Goal: Task Accomplishment & Management: Manage account settings

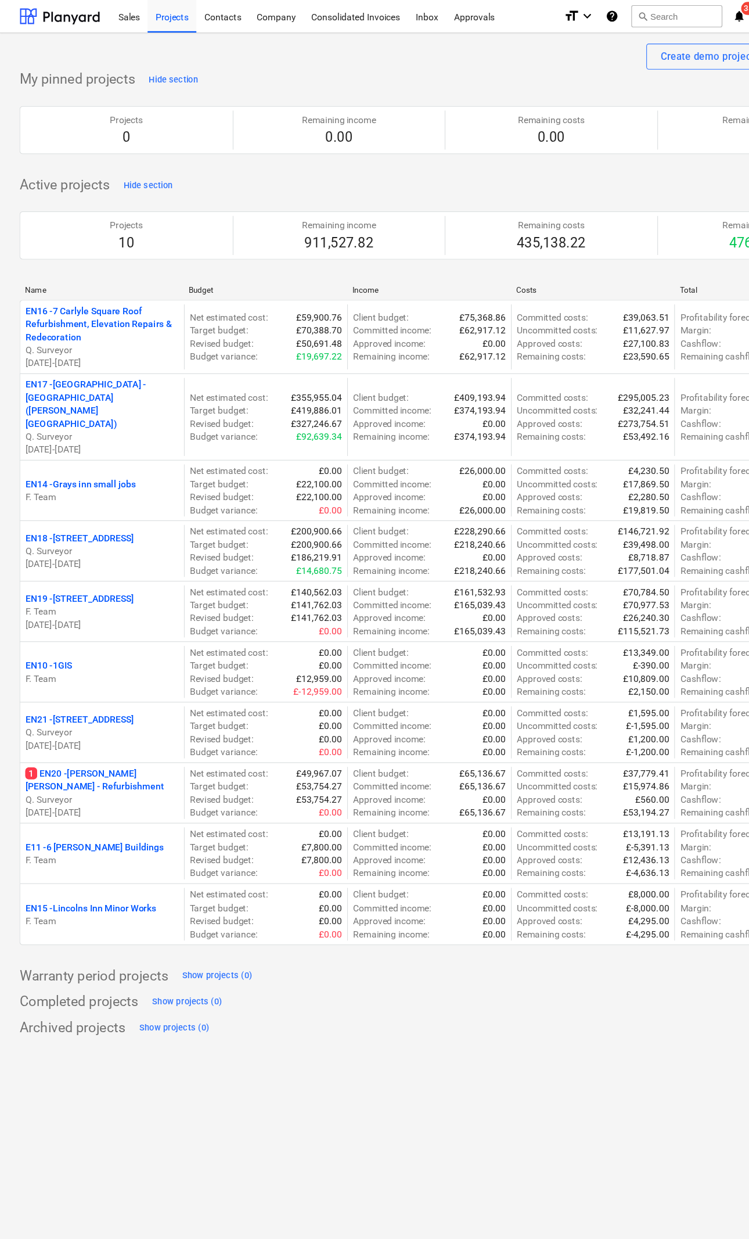
click at [121, 24] on div "Sales" at bounding box center [115, 14] width 33 height 30
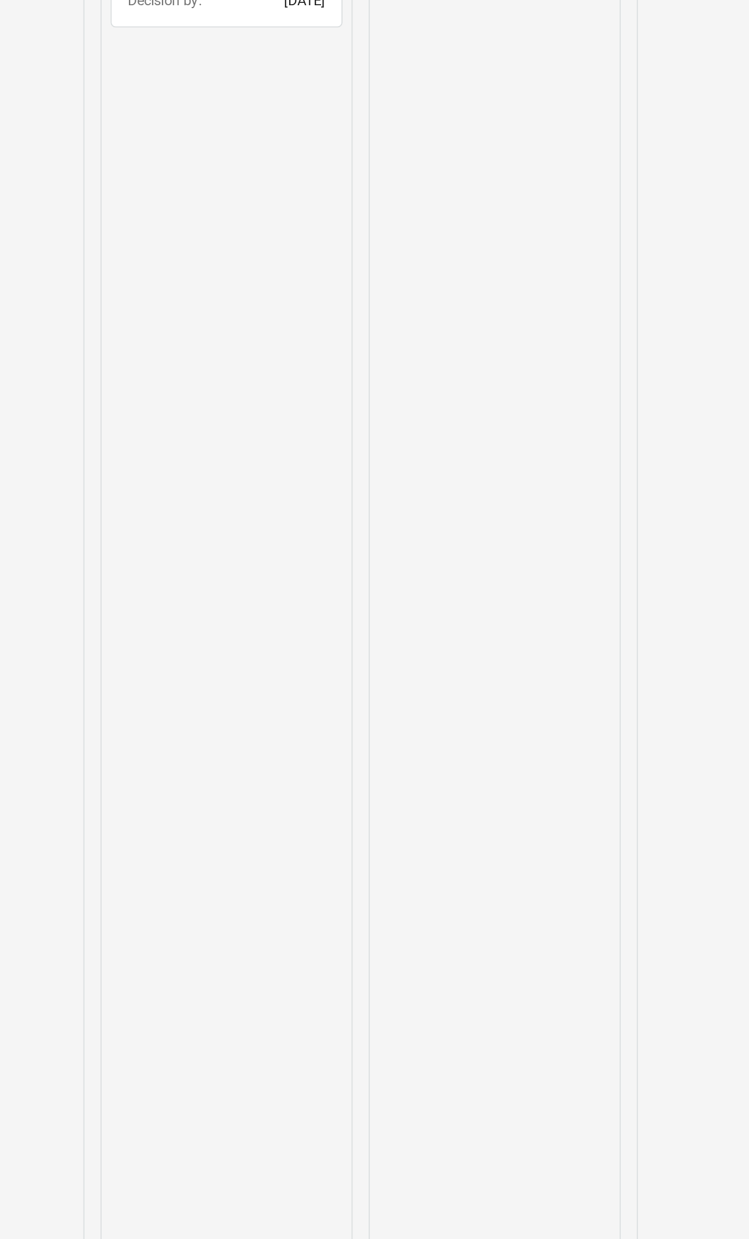
scroll to position [0, 256]
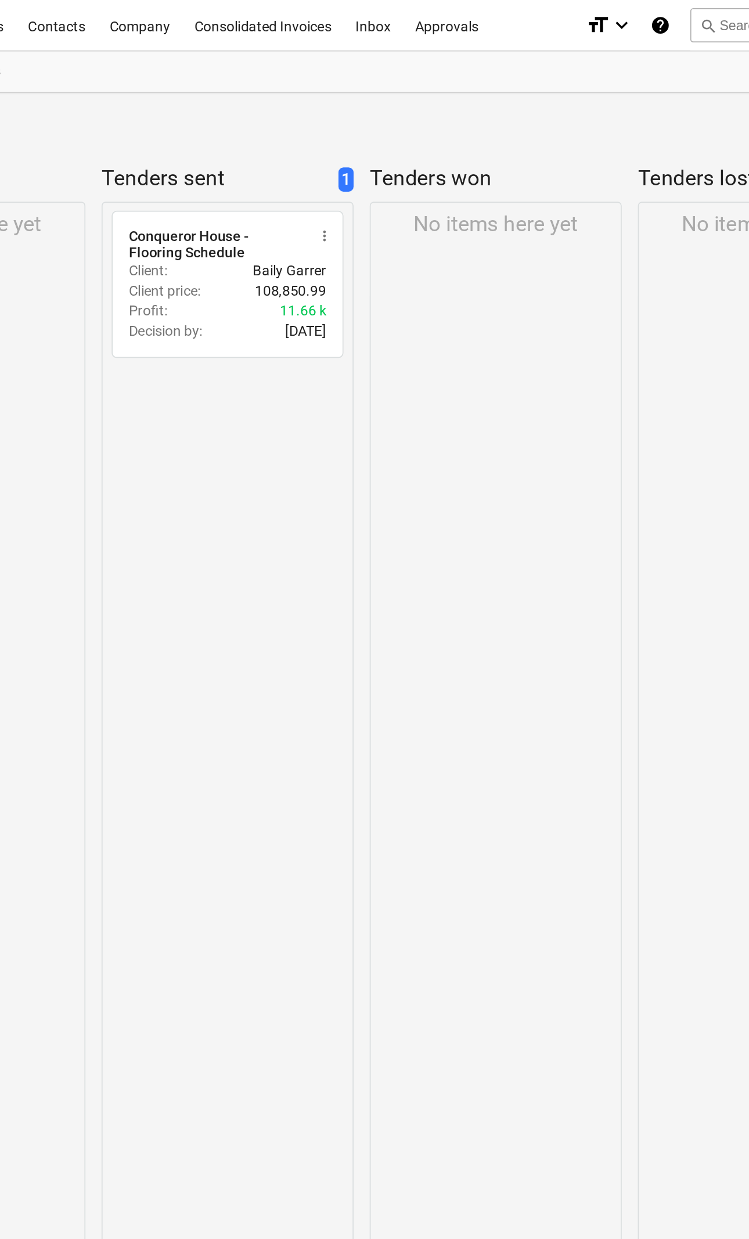
click at [348, 134] on span "more_vert" at bounding box center [352, 135] width 9 height 9
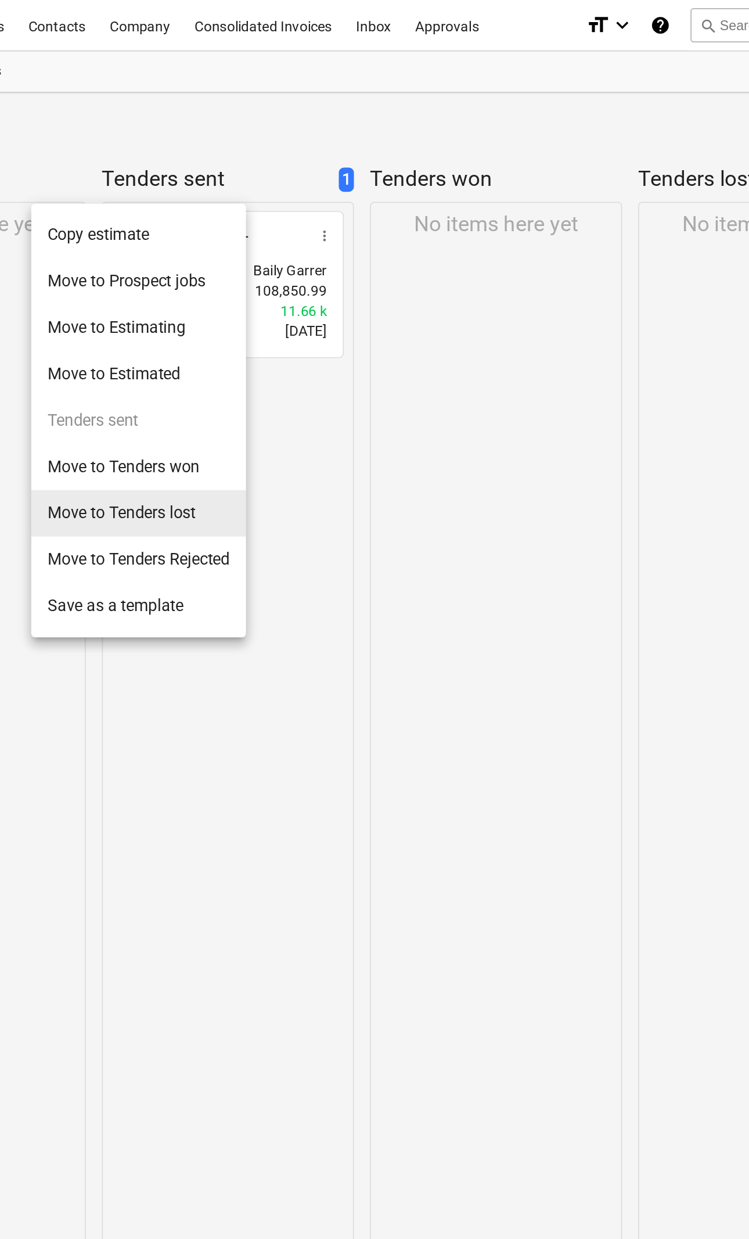
click at [184, 297] on li "Move to Tenders lost" at bounding box center [246, 295] width 124 height 27
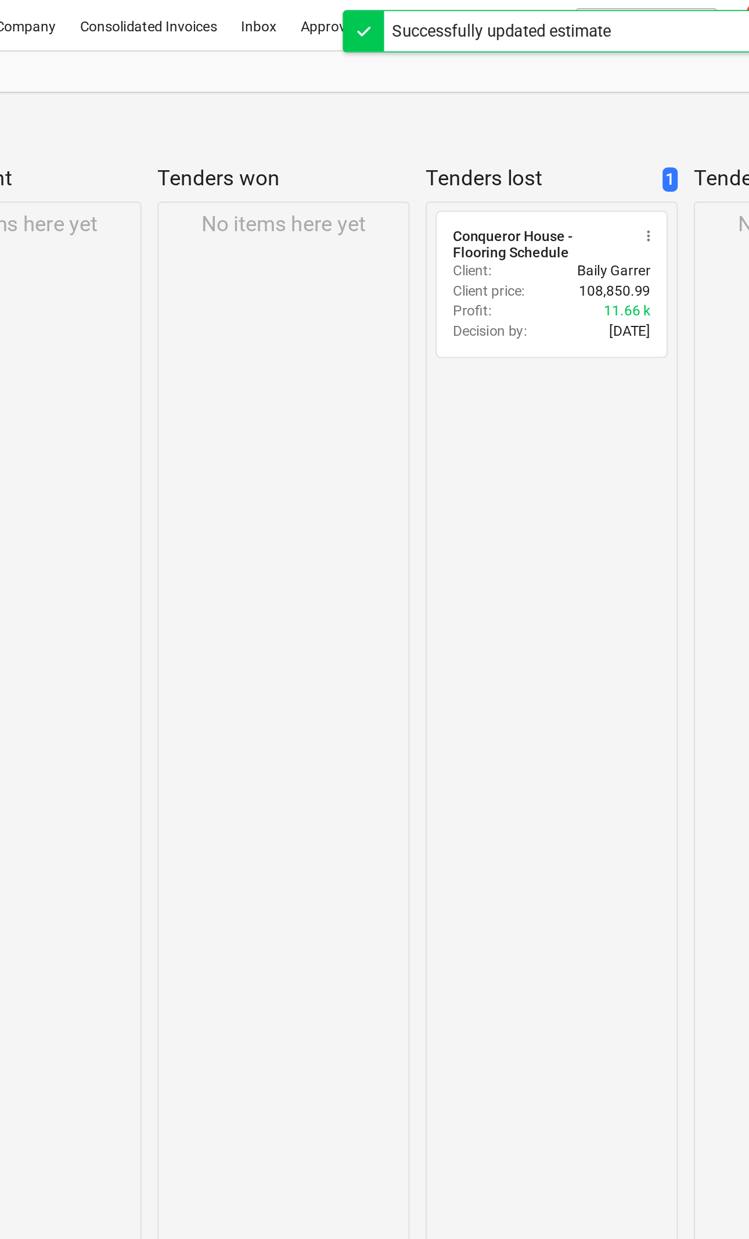
scroll to position [0, 45]
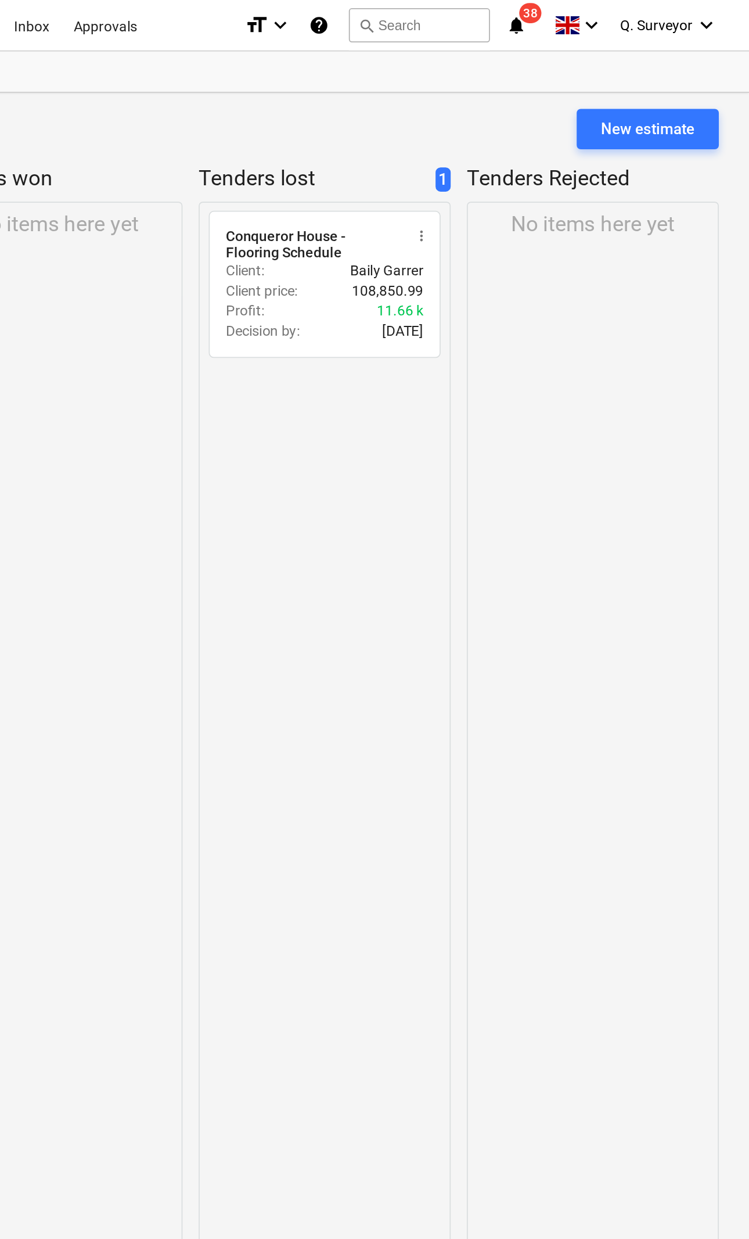
click at [448, 136] on div "Conqueror House - Flooring Schedule" at bounding box center [498, 140] width 101 height 19
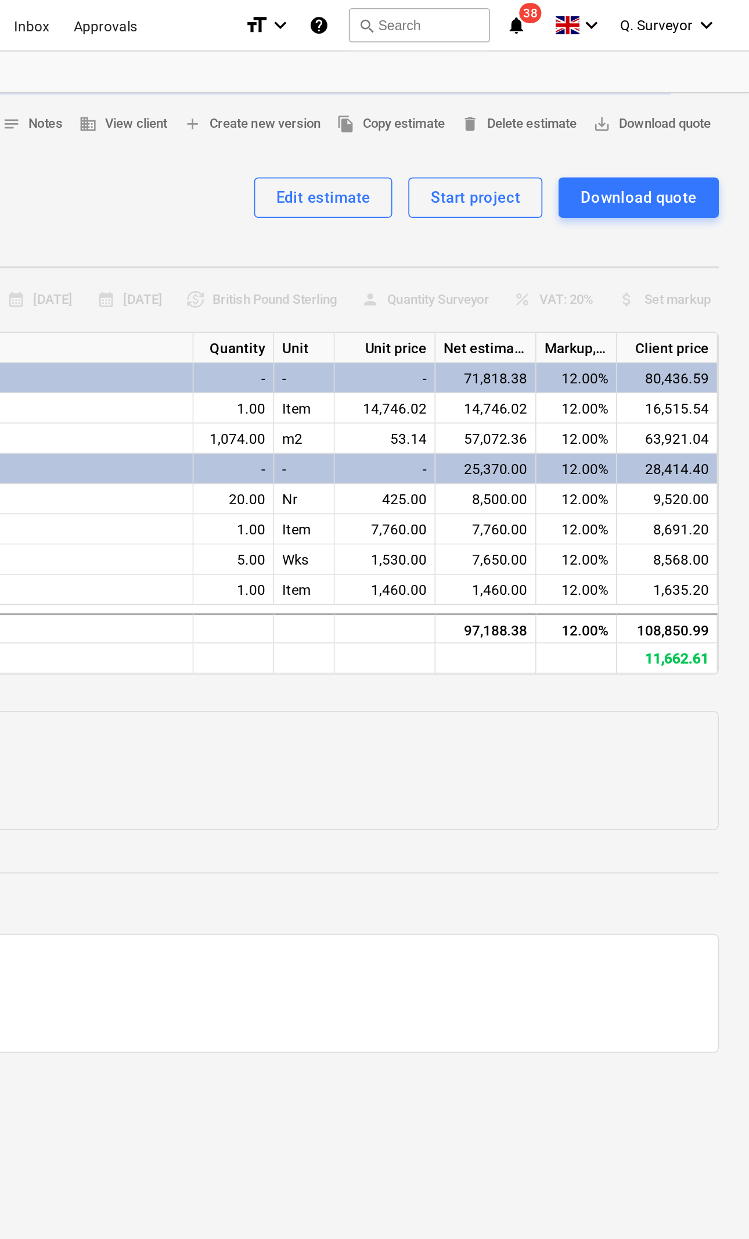
type textarea "x"
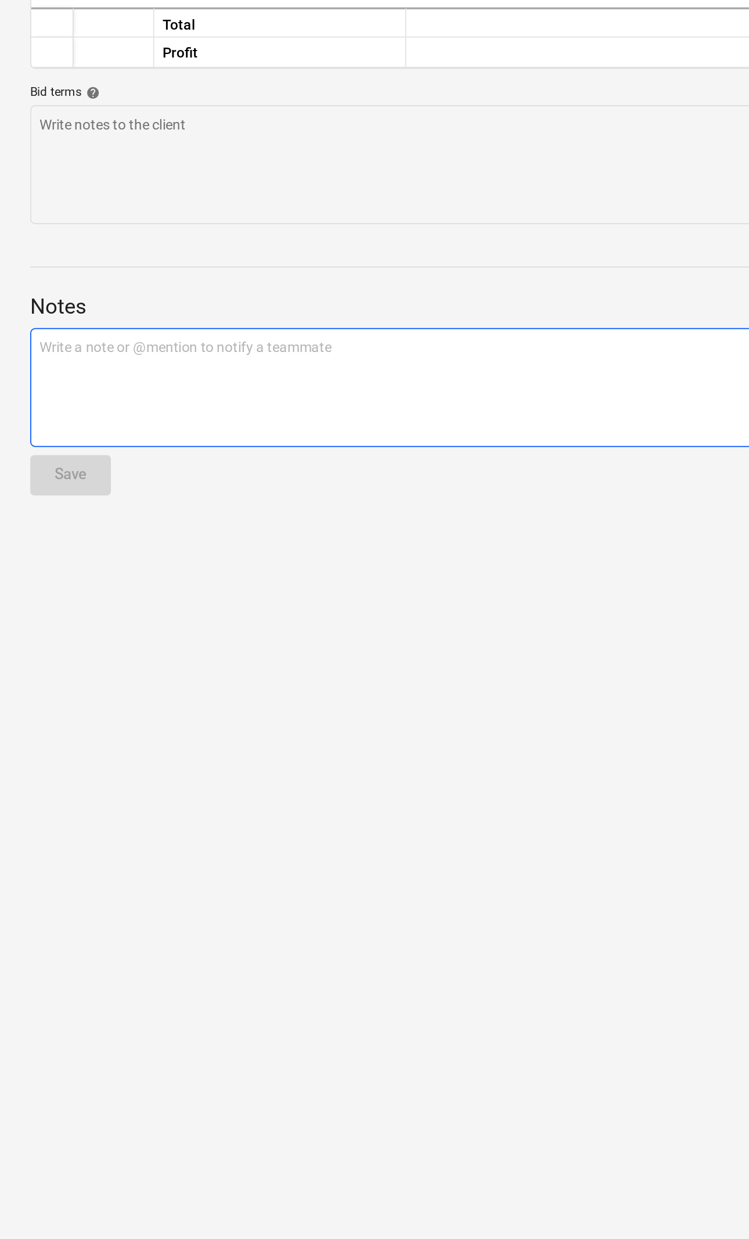
click at [71, 543] on p "Write a note or @mention to notify a teammate [PERSON_NAME]" at bounding box center [397, 549] width 749 height 12
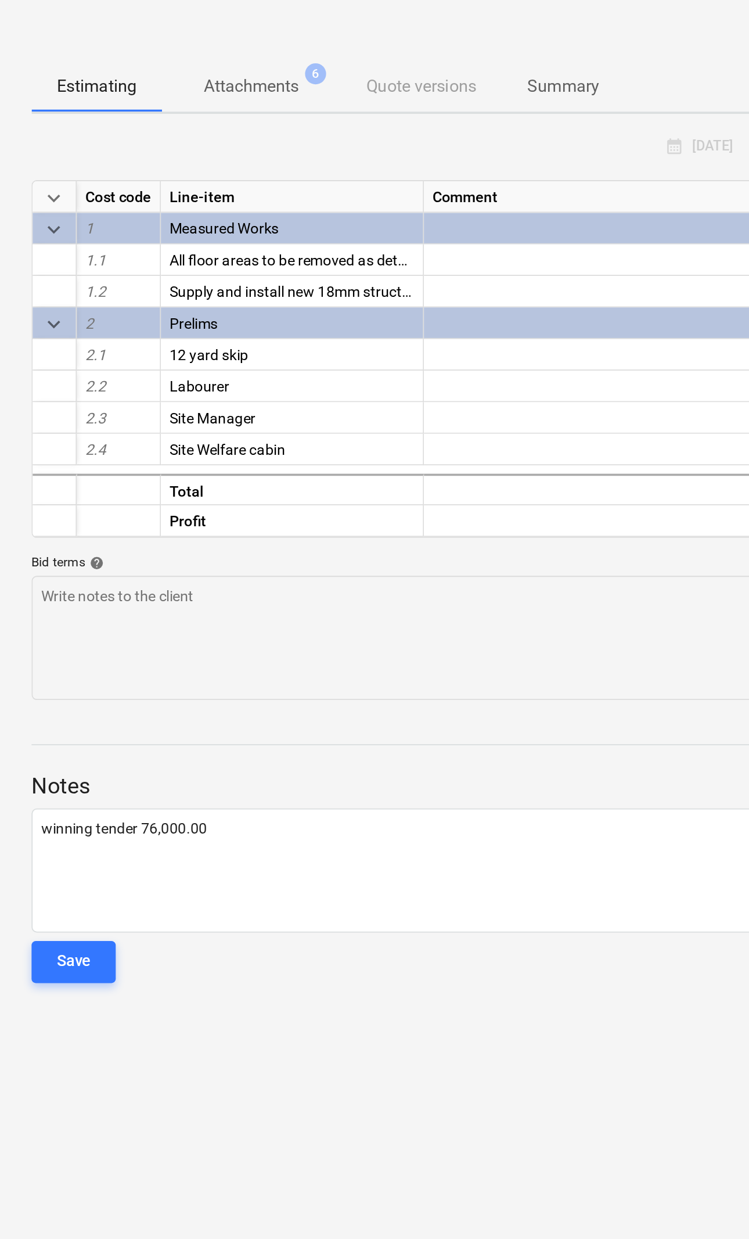
click at [37, 614] on div "Save" at bounding box center [40, 621] width 19 height 15
